Goal: Information Seeking & Learning: Learn about a topic

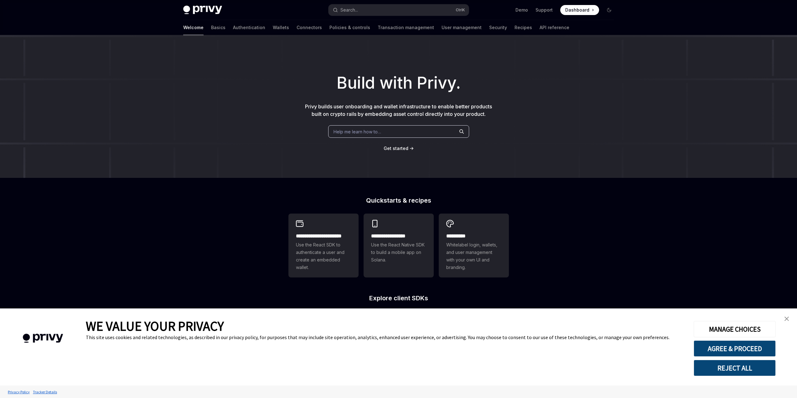
click at [786, 319] on img "close banner" at bounding box center [787, 319] width 4 height 4
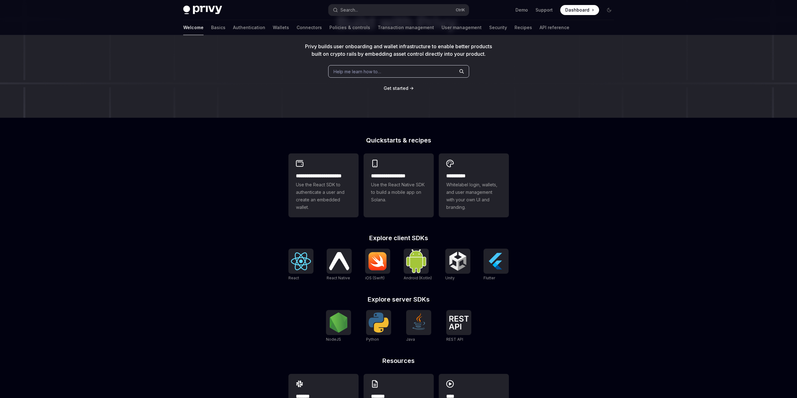
scroll to position [63, 0]
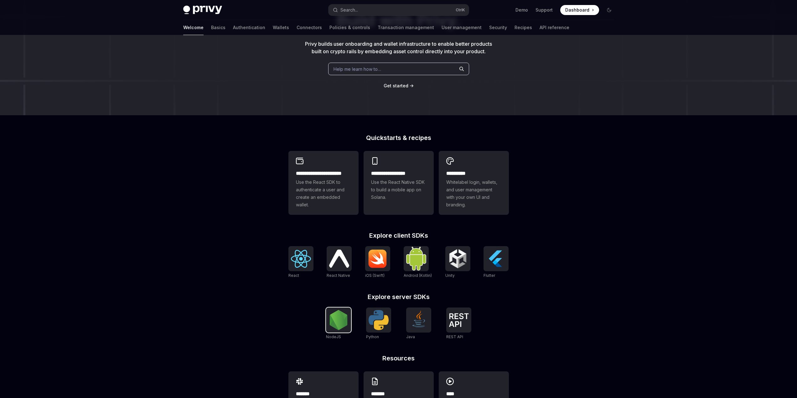
click at [341, 312] on img at bounding box center [339, 320] width 20 height 20
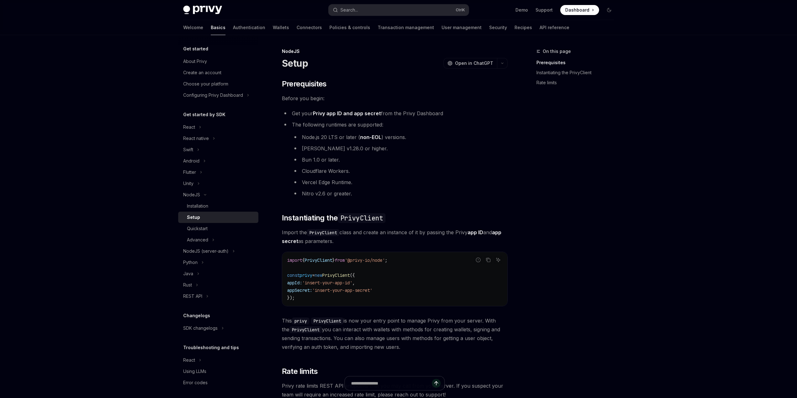
type textarea "*"
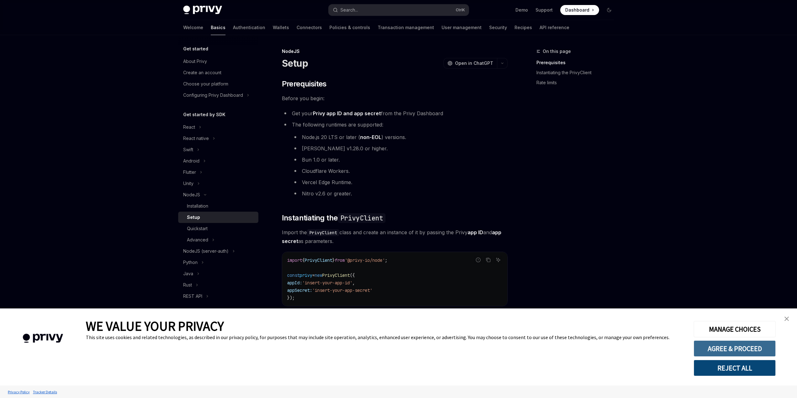
click at [739, 348] on button "AGREE & PROCEED" at bounding box center [735, 349] width 82 height 16
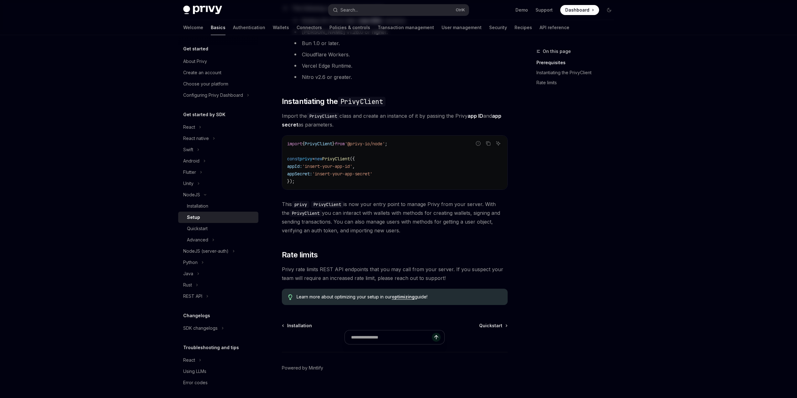
scroll to position [125, 0]
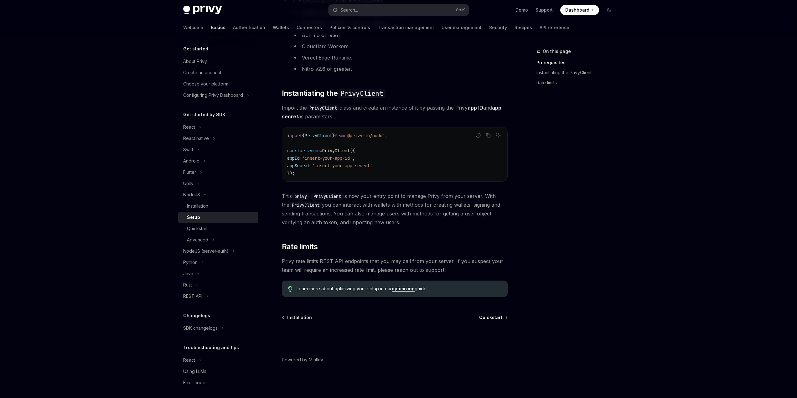
click at [498, 317] on span "Quickstart" at bounding box center [490, 318] width 23 height 6
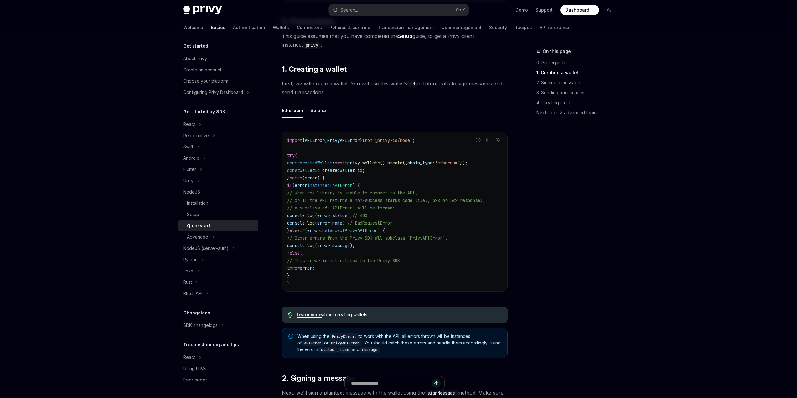
scroll to position [188, 0]
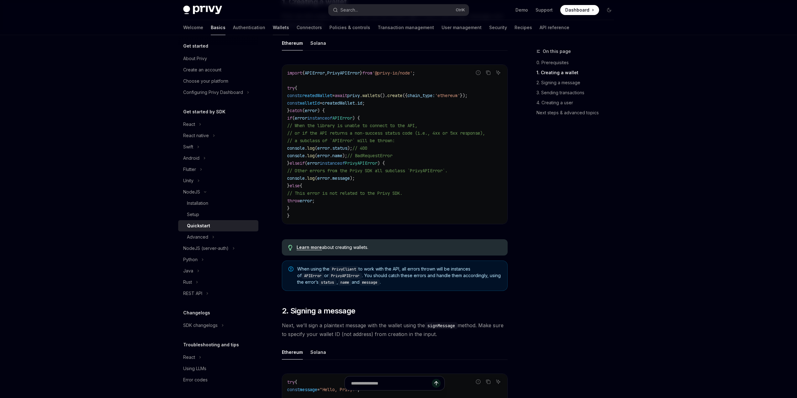
click at [273, 25] on link "Wallets" at bounding box center [281, 27] width 16 height 15
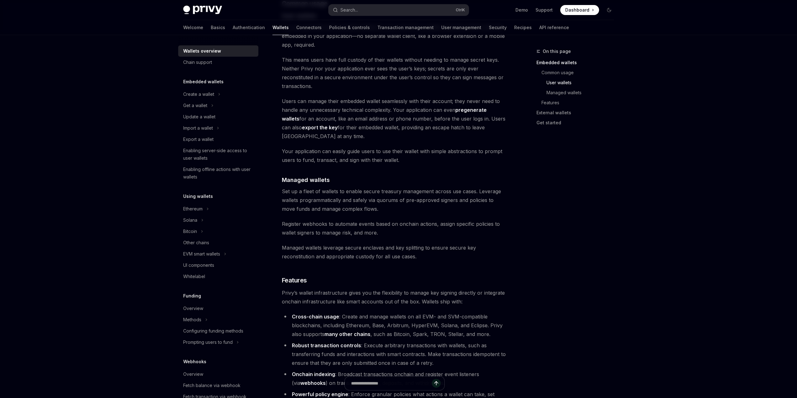
scroll to position [501, 0]
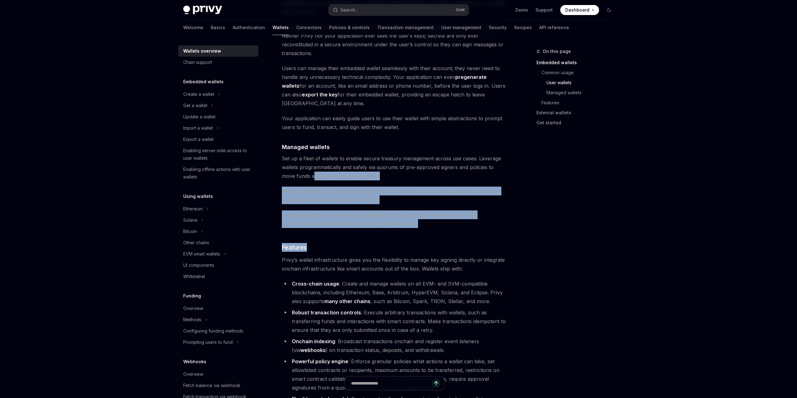
drag, startPoint x: 300, startPoint y: 150, endPoint x: 421, endPoint y: 202, distance: 131.2
click at [421, 202] on div "Privy builds wallet infrastructure that empowers users and applications to tran…" at bounding box center [395, 133] width 226 height 1110
click at [427, 206] on div "Privy builds wallet infrastructure that empowers users and applications to tran…" at bounding box center [395, 133] width 226 height 1110
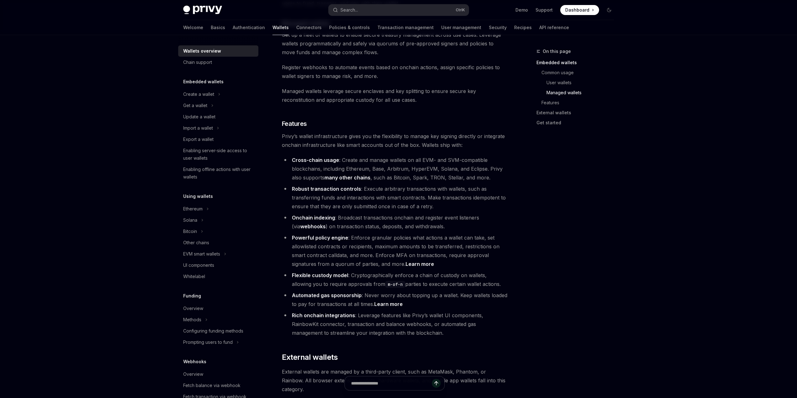
scroll to position [627, 0]
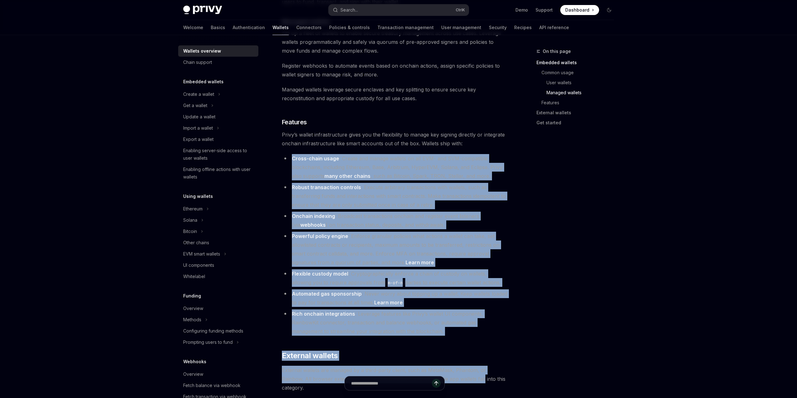
drag, startPoint x: 291, startPoint y: 131, endPoint x: 460, endPoint y: 352, distance: 278.7
click at [460, 352] on div "Privy builds wallet infrastructure that empowers users and applications to tran…" at bounding box center [395, 7] width 226 height 1110
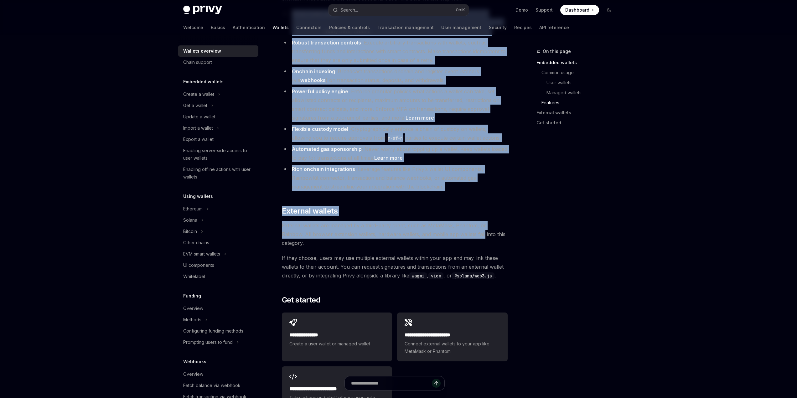
scroll to position [763, 0]
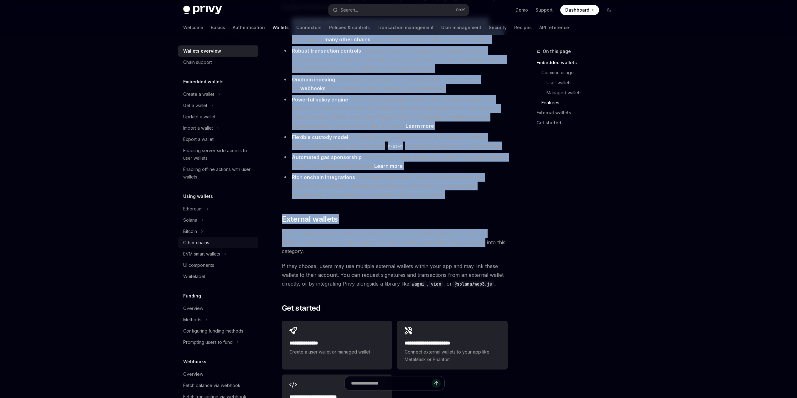
click at [206, 243] on div "Other chains" at bounding box center [196, 243] width 26 height 8
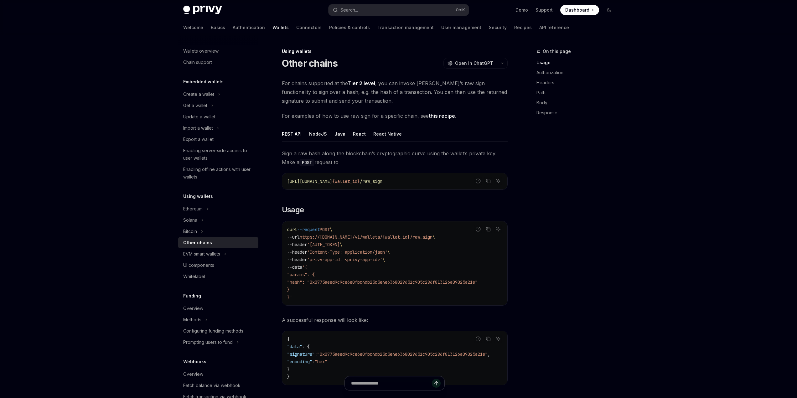
click at [318, 133] on div "NodeJS" at bounding box center [318, 134] width 18 height 15
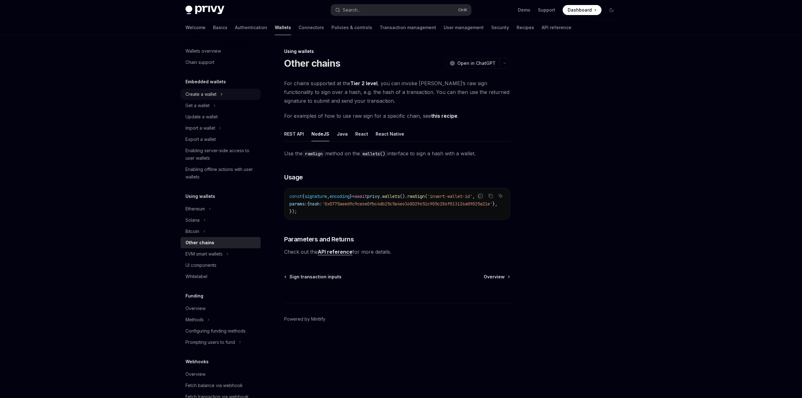
click at [213, 96] on div "Create a wallet" at bounding box center [200, 95] width 31 height 8
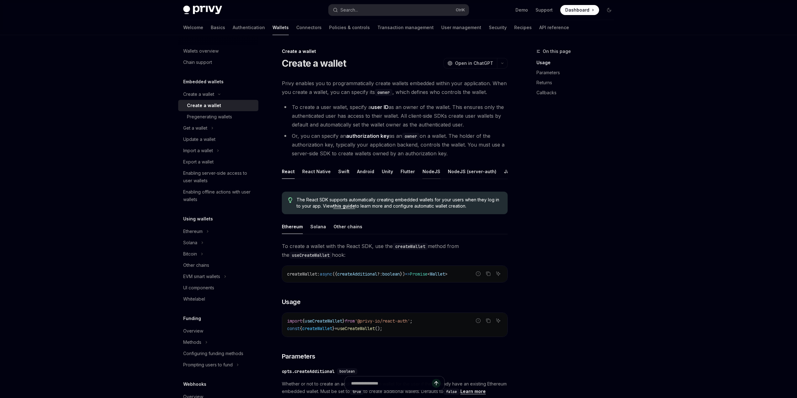
click at [426, 170] on div "NodeJS" at bounding box center [432, 171] width 18 height 15
type textarea "*"
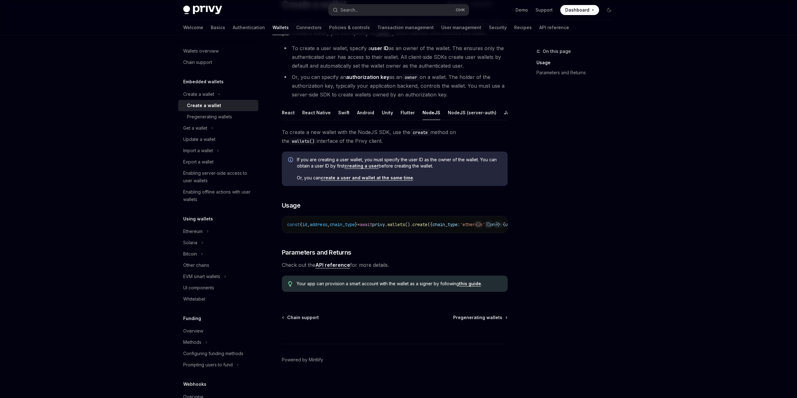
scroll to position [66, 0]
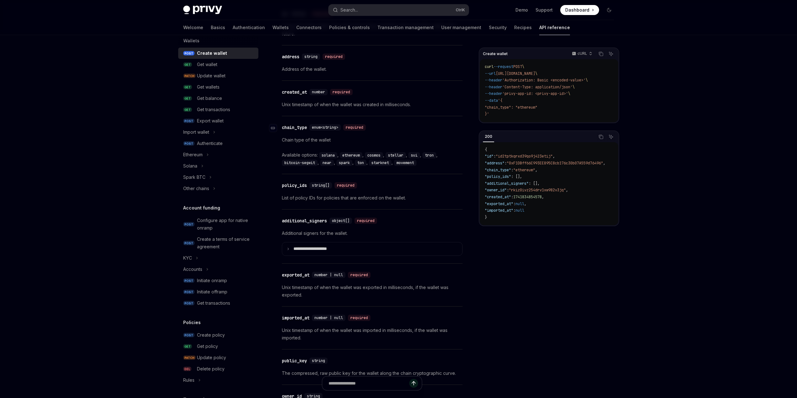
scroll to position [634, 0]
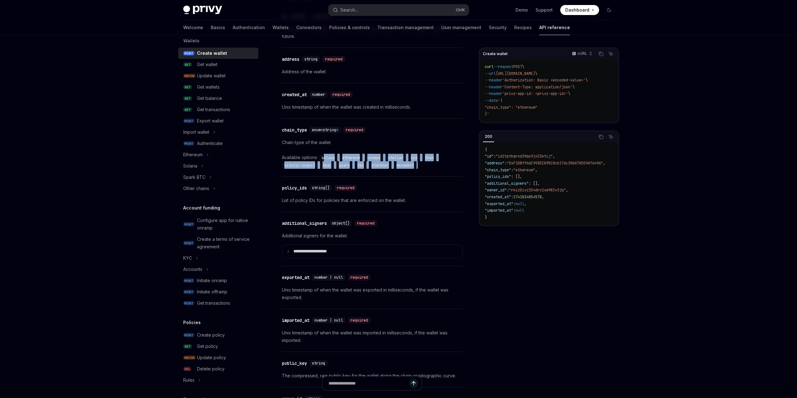
drag, startPoint x: 325, startPoint y: 156, endPoint x: 427, endPoint y: 169, distance: 103.2
click at [422, 169] on div "​ chain_type enum<string> required Chain type of the wallet Available options: …" at bounding box center [372, 148] width 181 height 58
click at [427, 169] on div "​ chain_type enum<string> required Chain type of the wallet Available options: …" at bounding box center [372, 148] width 181 height 58
click at [230, 112] on div "Get transactions" at bounding box center [213, 110] width 33 height 8
type textarea "*"
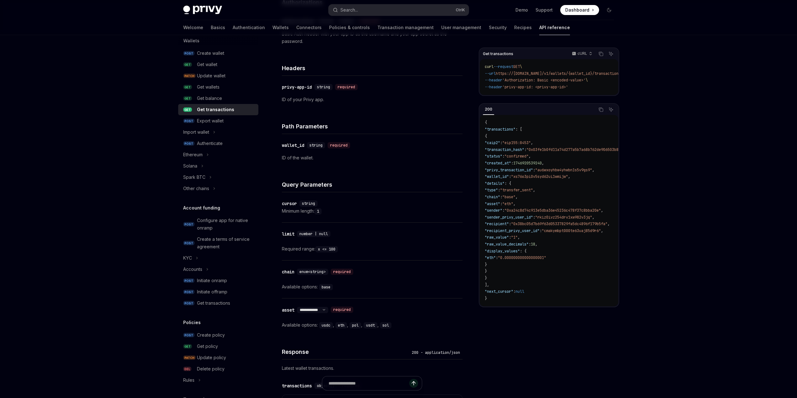
scroll to position [157, 0]
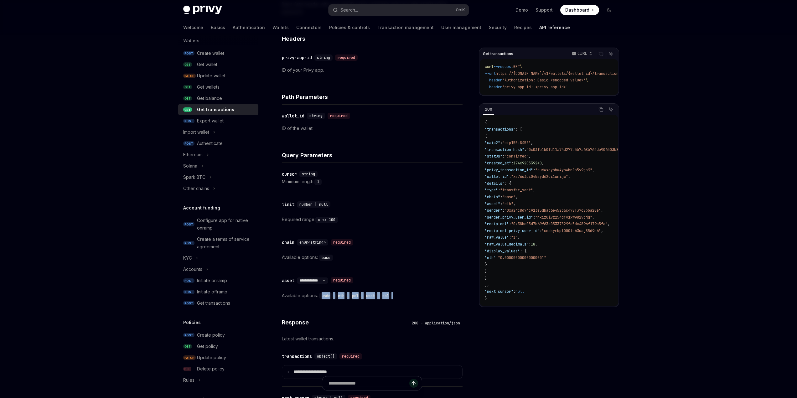
drag, startPoint x: 323, startPoint y: 296, endPoint x: 405, endPoint y: 299, distance: 82.4
click at [405, 299] on div "Available options: usdc , eth , pol , usdt , sol" at bounding box center [372, 296] width 181 height 8
click at [407, 300] on div "**********" at bounding box center [372, 288] width 181 height 38
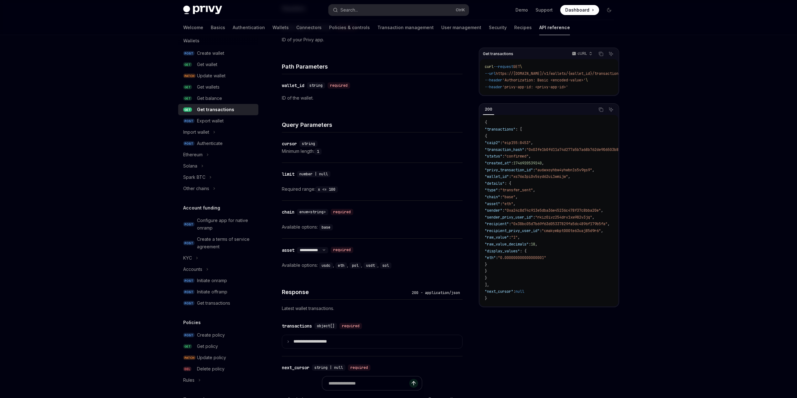
scroll to position [188, 0]
click at [694, 108] on div "Skip to main content Privy Docs home page Search... Ctrl K Demo Support Dashboa…" at bounding box center [398, 145] width 797 height 667
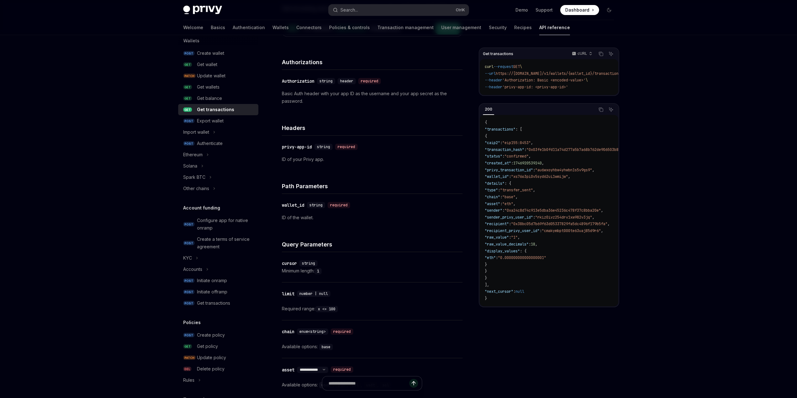
scroll to position [0, 0]
